Goal: Obtain resource: Download file/media

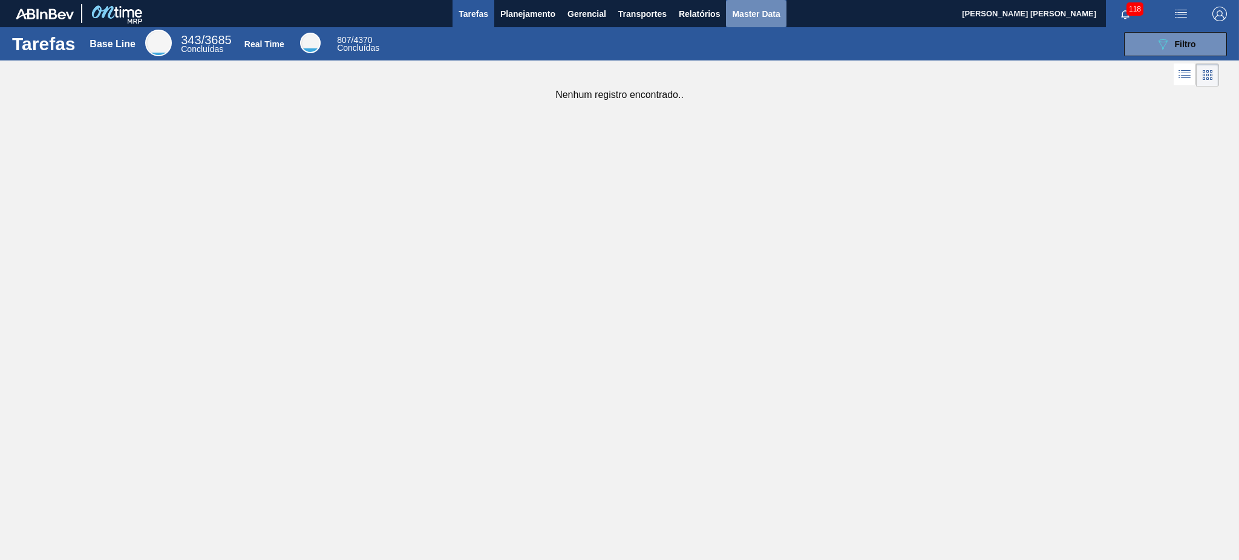
click at [765, 22] on button "Master Data" at bounding box center [756, 13] width 60 height 27
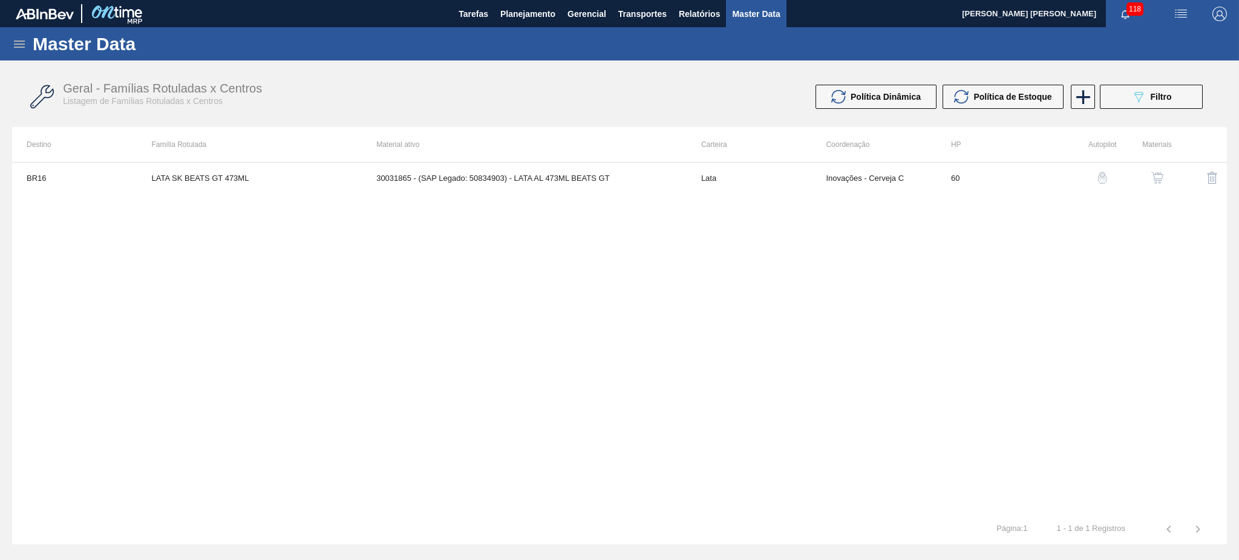
click at [23, 49] on icon at bounding box center [19, 44] width 15 height 15
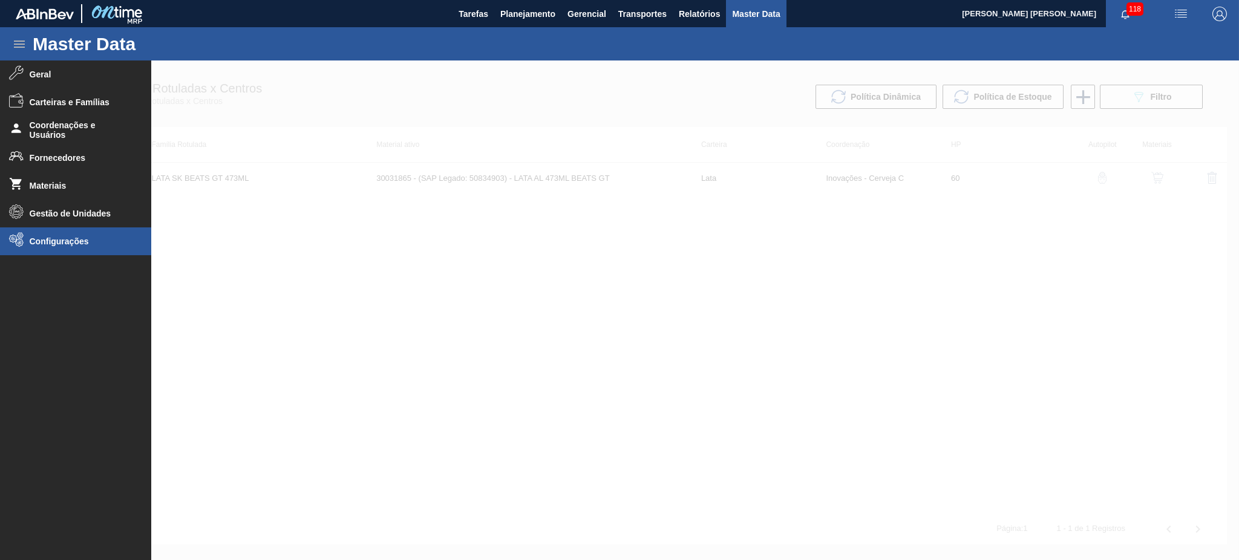
click at [68, 241] on span "Configurações" at bounding box center [80, 242] width 100 height 10
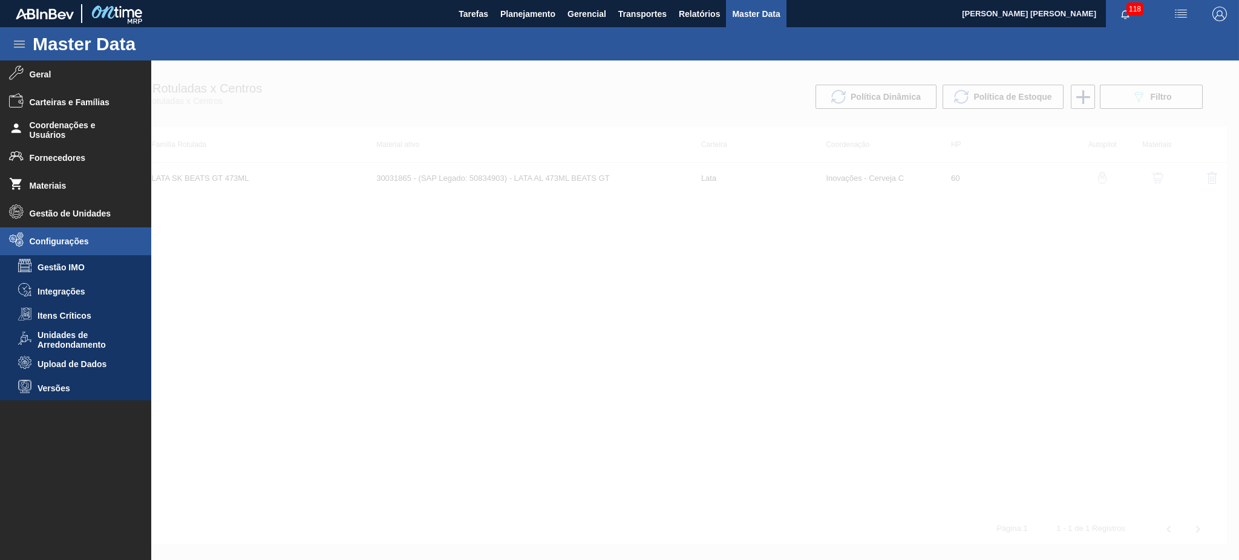
click at [69, 363] on span "Upload de Dados" at bounding box center [84, 364] width 93 height 10
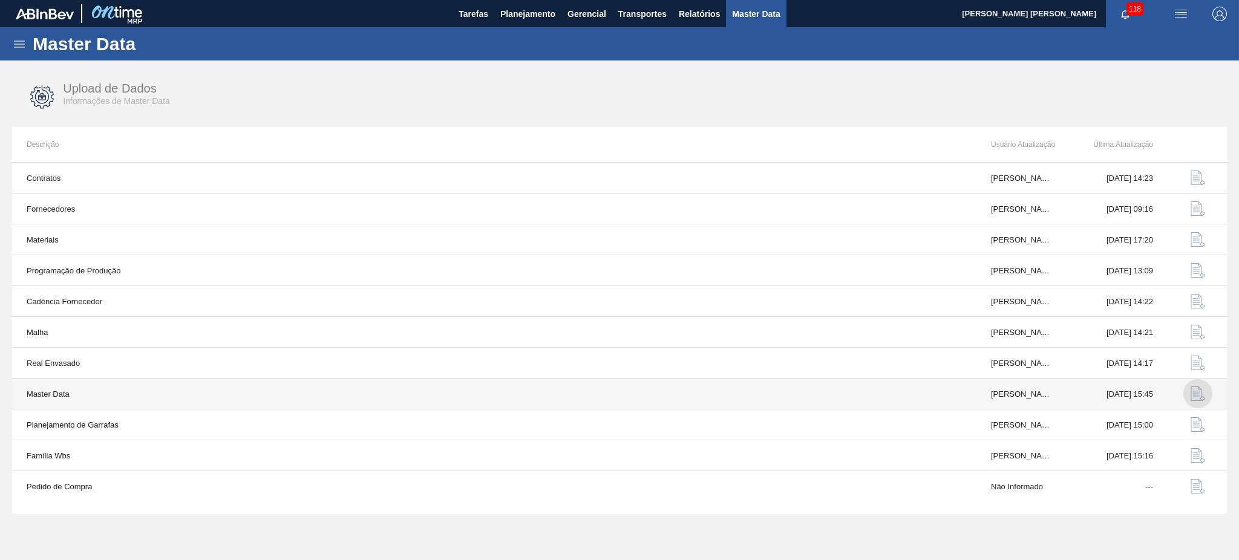
click at [1194, 396] on img "button" at bounding box center [1198, 394] width 15 height 15
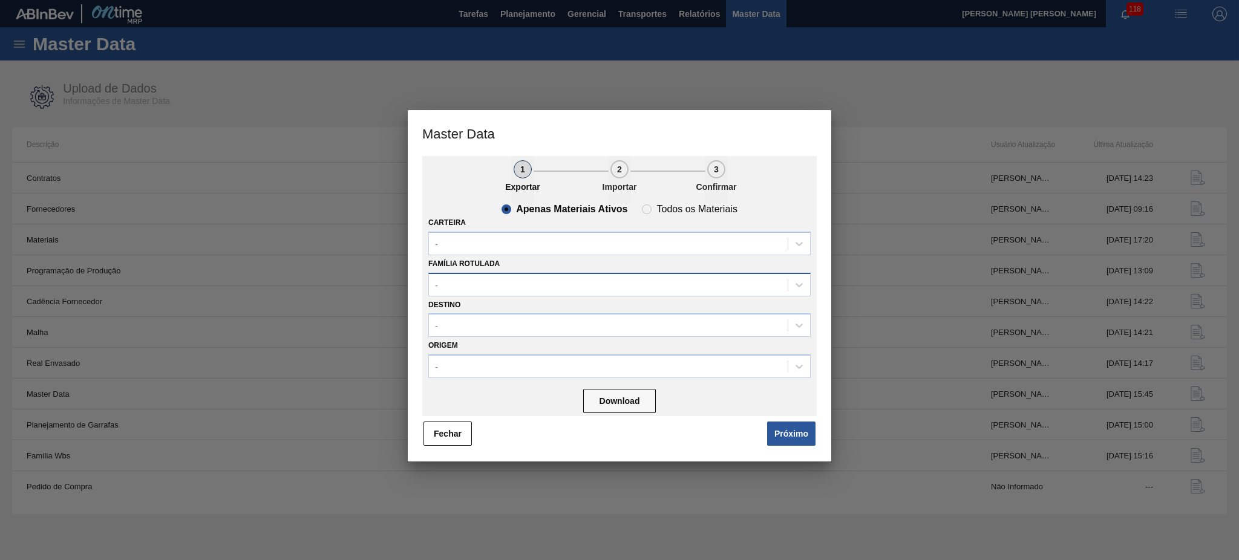
click at [471, 281] on div "-" at bounding box center [608, 285] width 359 height 18
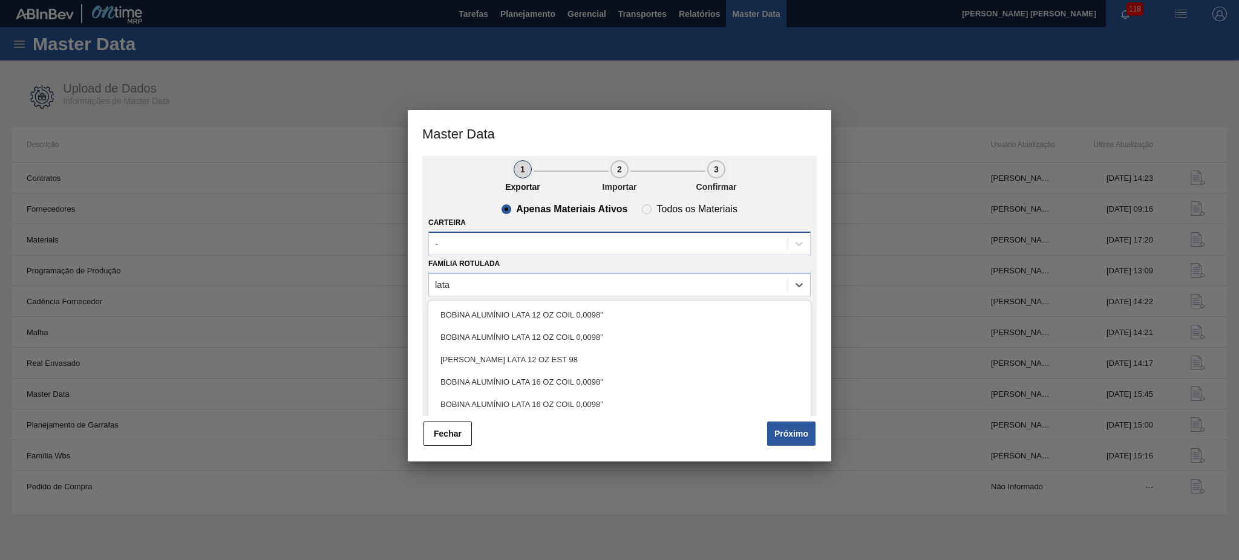
type Rotulada "lata"
click at [515, 238] on div "-" at bounding box center [608, 244] width 359 height 18
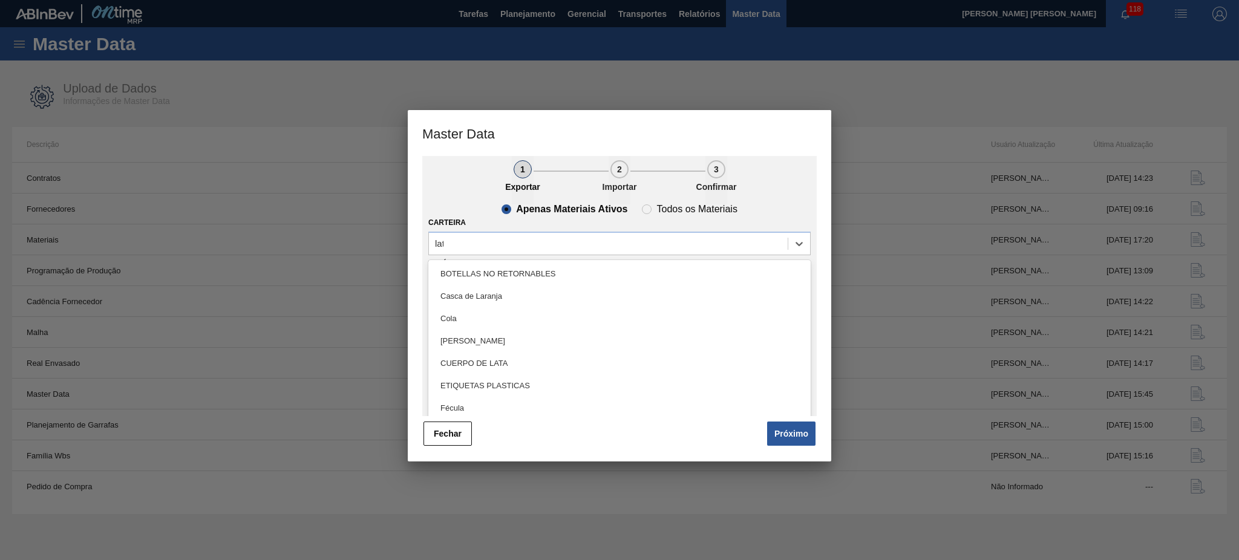
type input "lata"
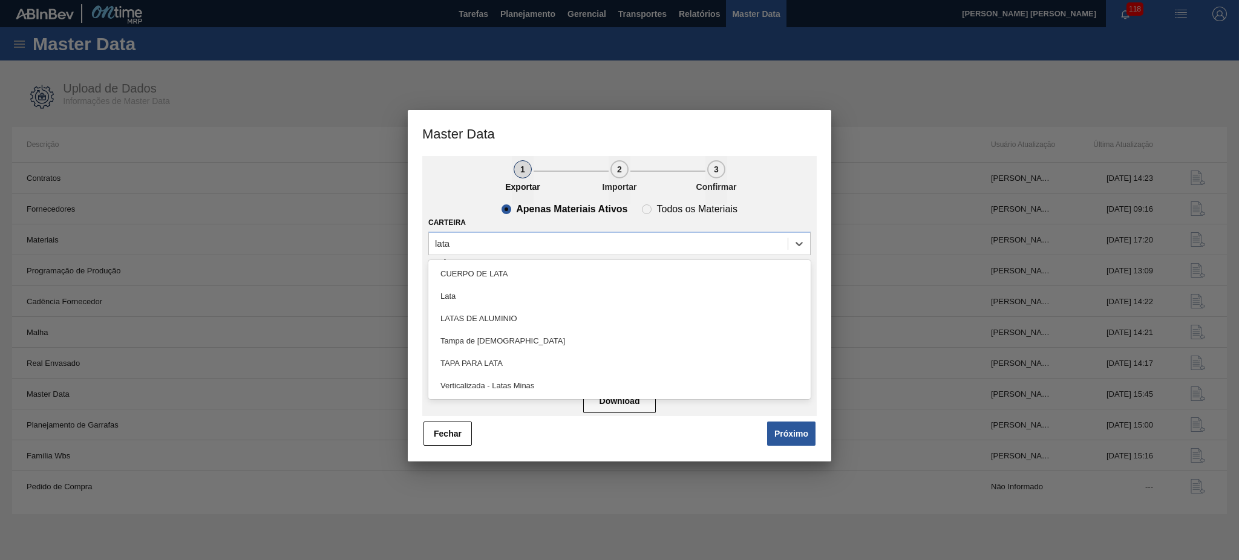
click at [470, 299] on div "Lata" at bounding box center [619, 296] width 382 height 22
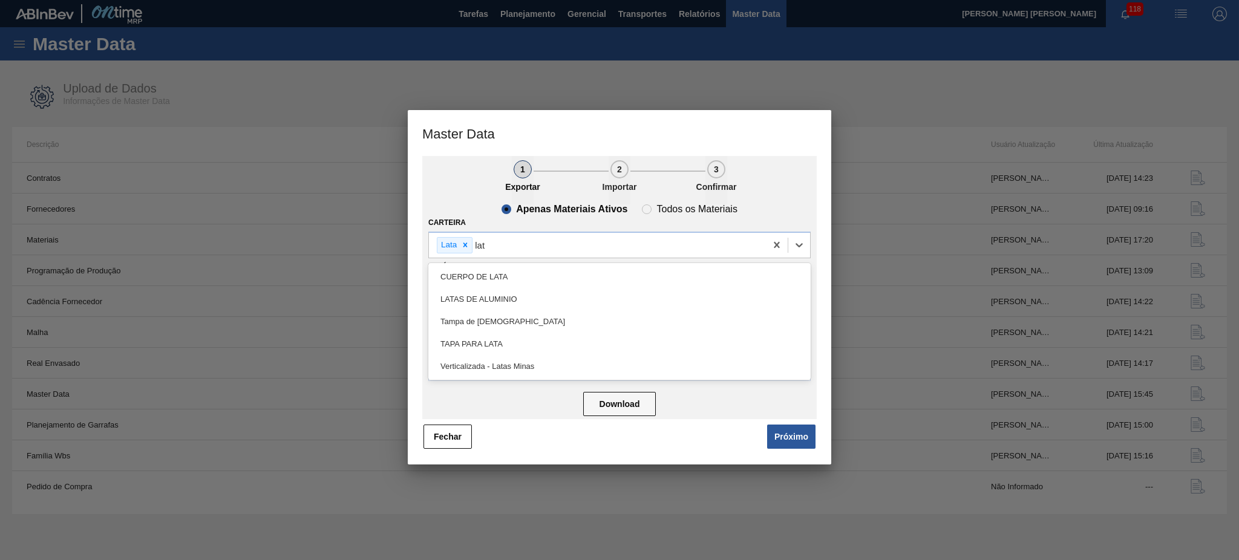
type input "lata"
click at [523, 364] on div "Verticalizada - Latas Minas" at bounding box center [619, 366] width 382 height 22
type input "lata"
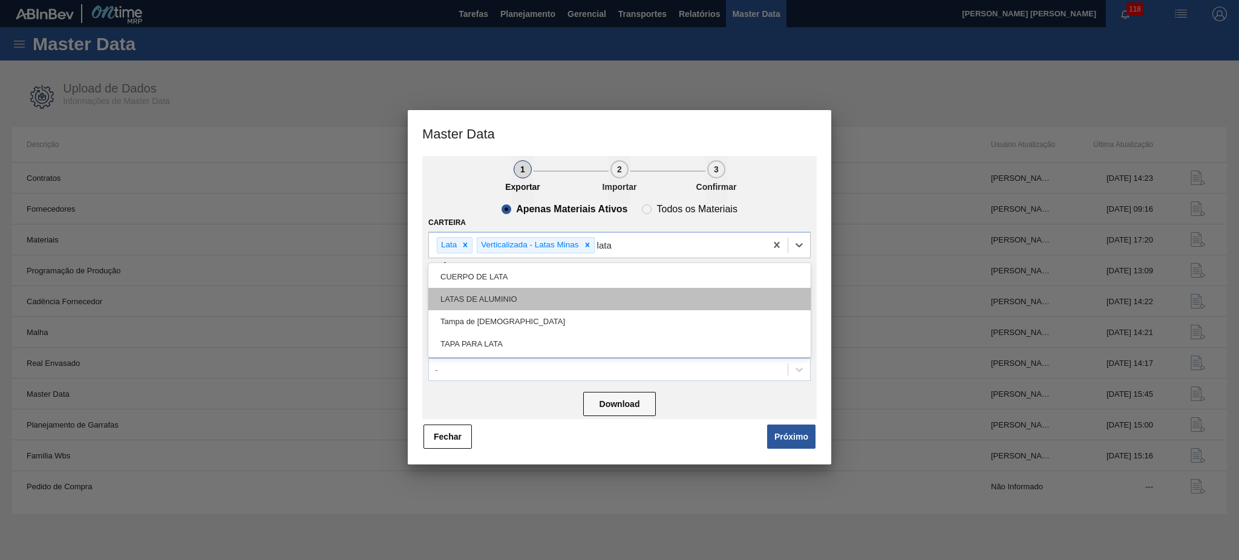
click at [548, 294] on div "LATAS DE ALUMINIO" at bounding box center [619, 299] width 382 height 22
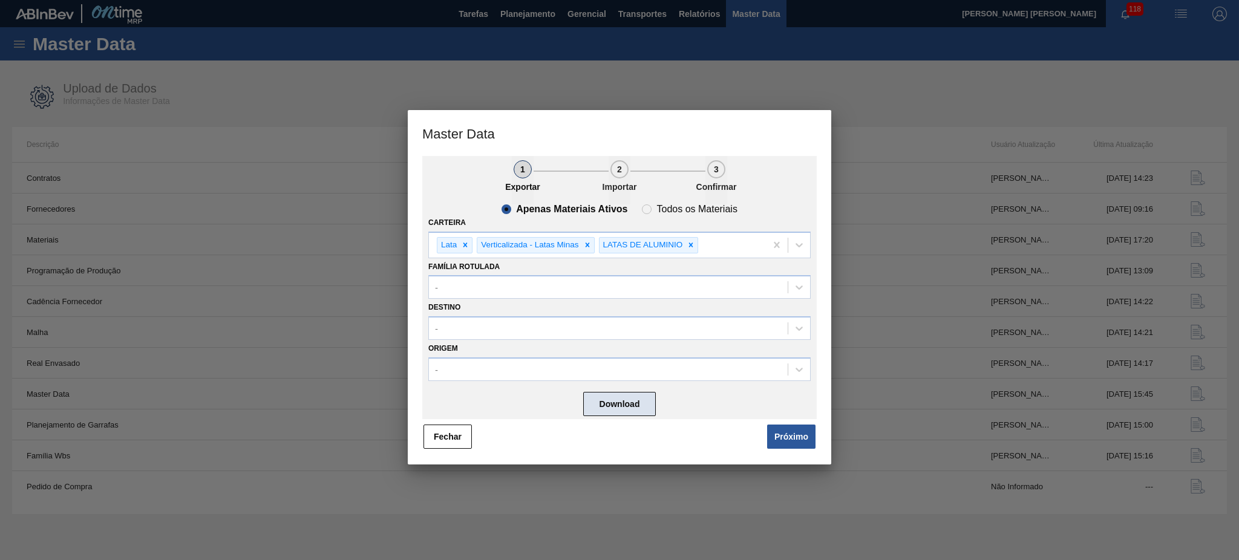
click at [612, 400] on button "Download" at bounding box center [619, 404] width 73 height 24
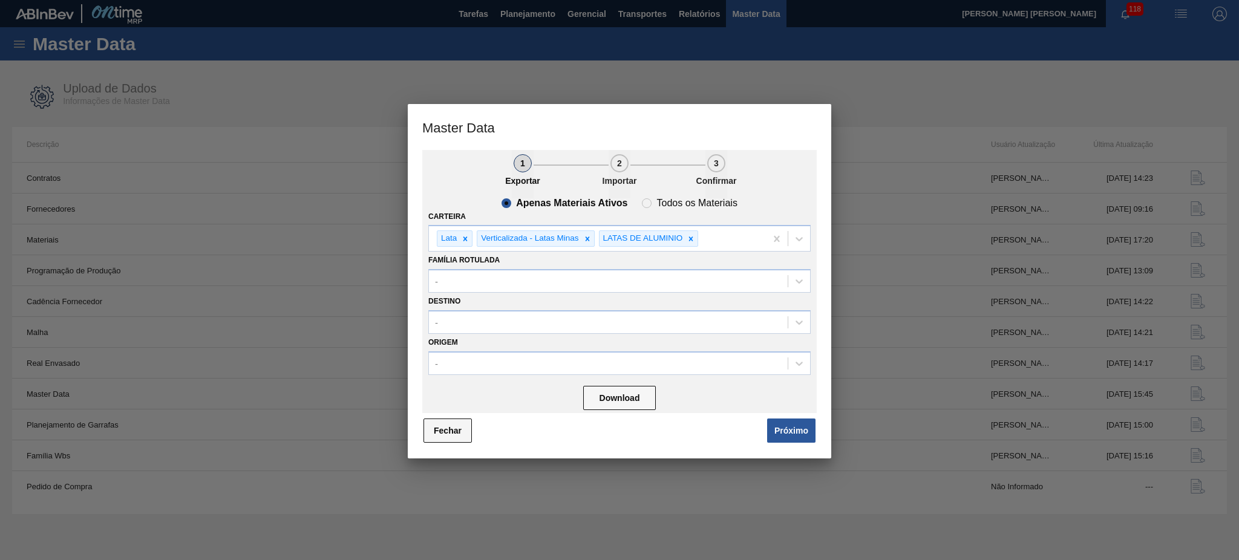
click at [442, 431] on button "Fechar" at bounding box center [448, 431] width 48 height 24
